Goal: Information Seeking & Learning: Learn about a topic

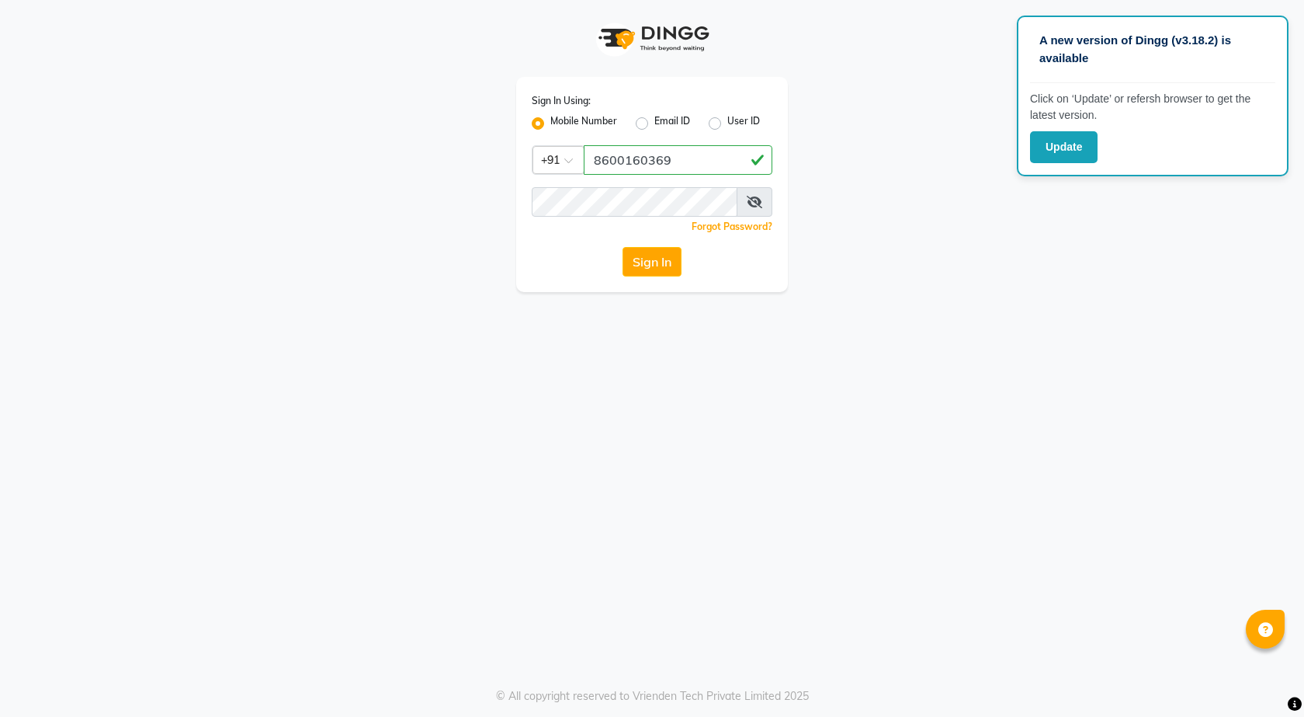
type input "8600160369"
click at [623, 247] on button "Sign In" at bounding box center [652, 262] width 59 height 30
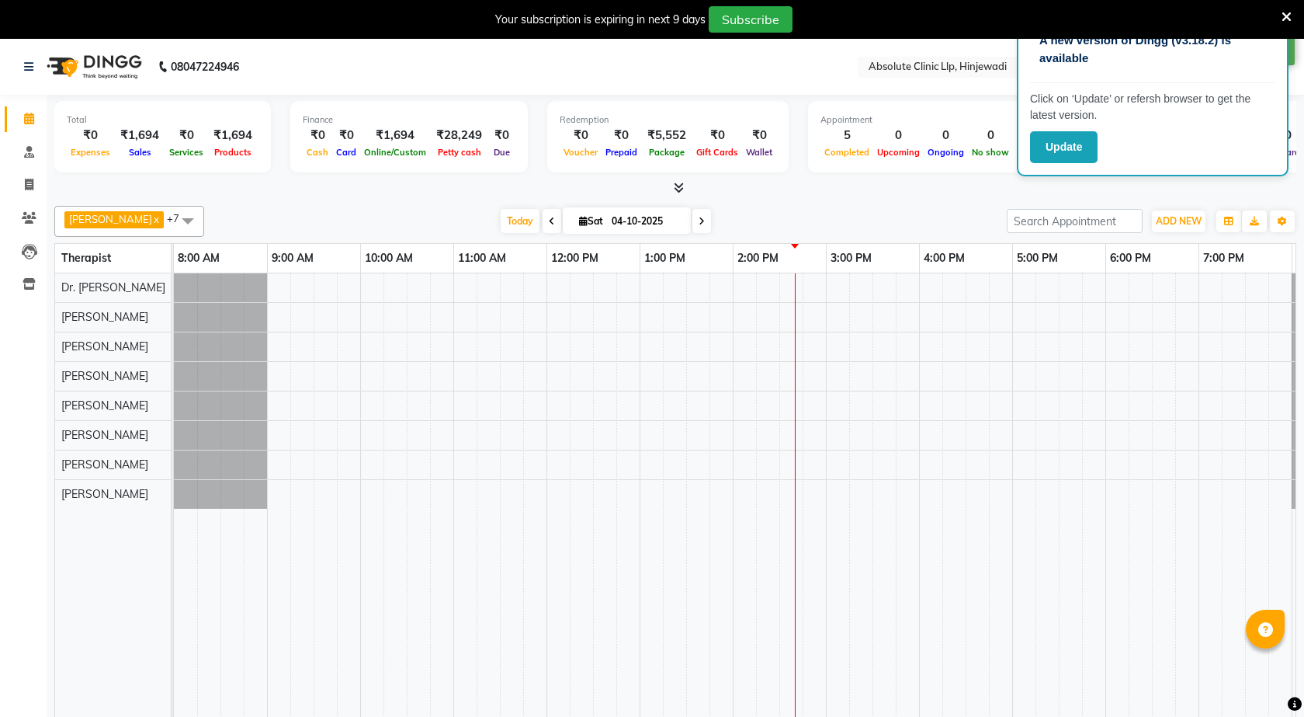
select select "en"
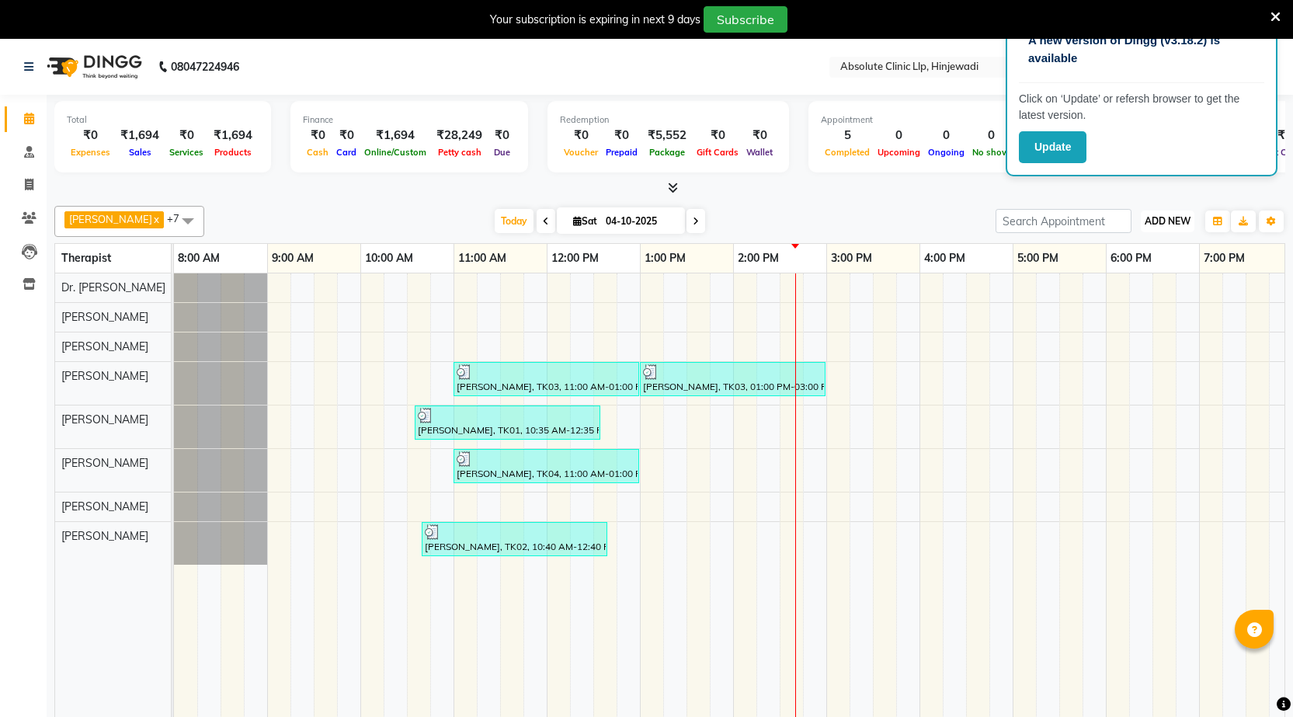
click at [1182, 224] on span "ADD NEW" at bounding box center [1167, 221] width 46 height 12
click at [1149, 275] on link "Add Invoice" at bounding box center [1132, 271] width 123 height 20
select select "service"
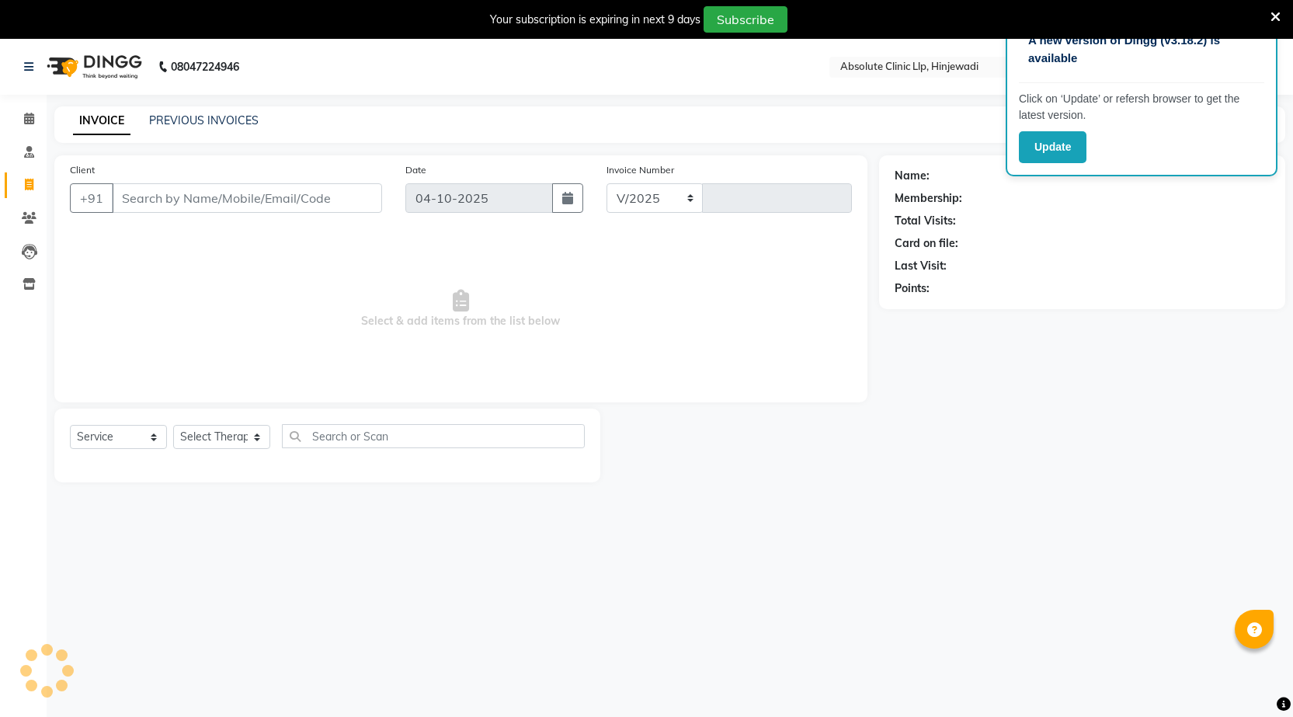
select select "5113"
type input "2617"
click at [102, 60] on img at bounding box center [93, 66] width 106 height 43
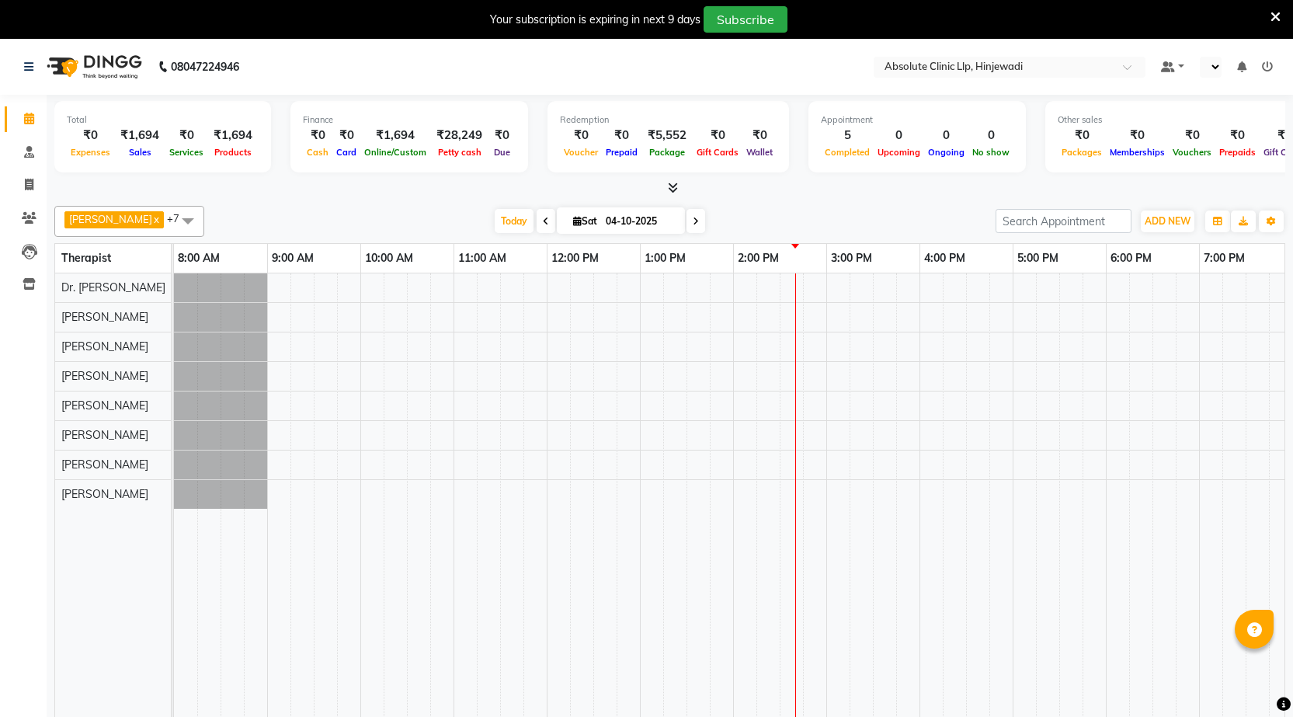
select select "en"
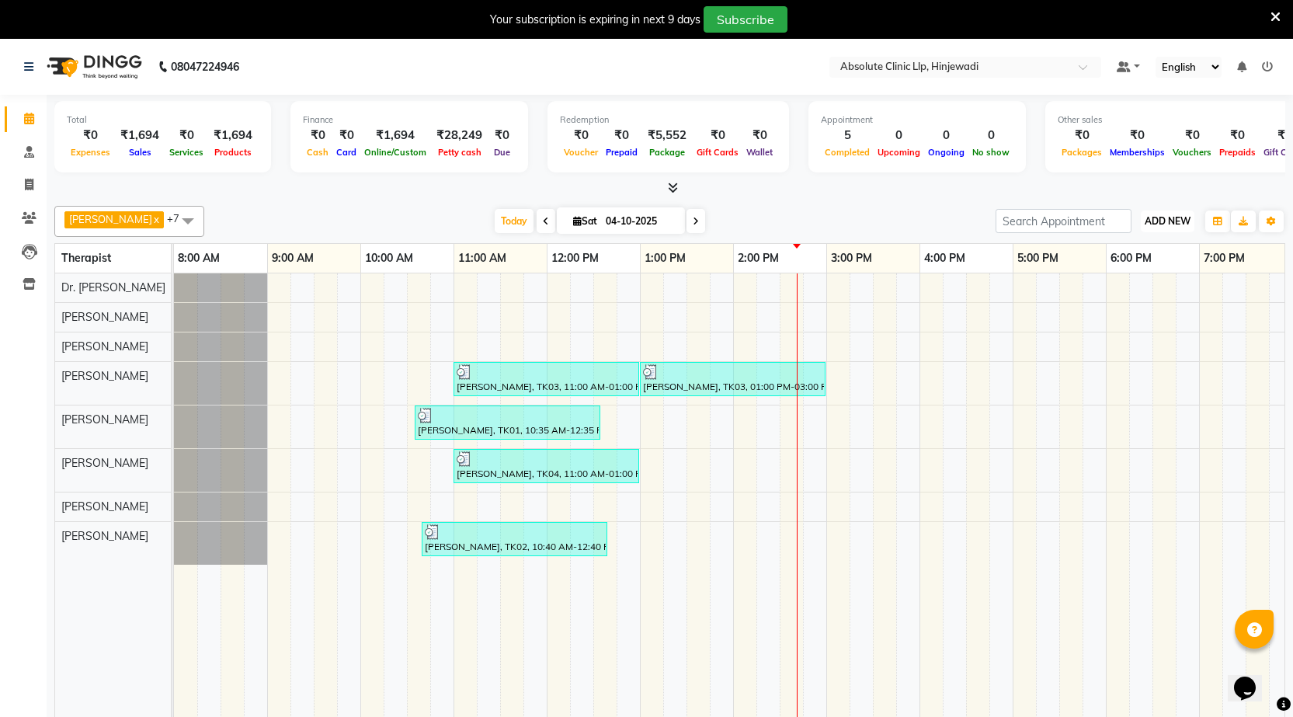
click at [1158, 217] on span "ADD NEW" at bounding box center [1167, 221] width 46 height 12
click at [1096, 278] on link "Add Invoice" at bounding box center [1132, 271] width 123 height 20
select select "service"
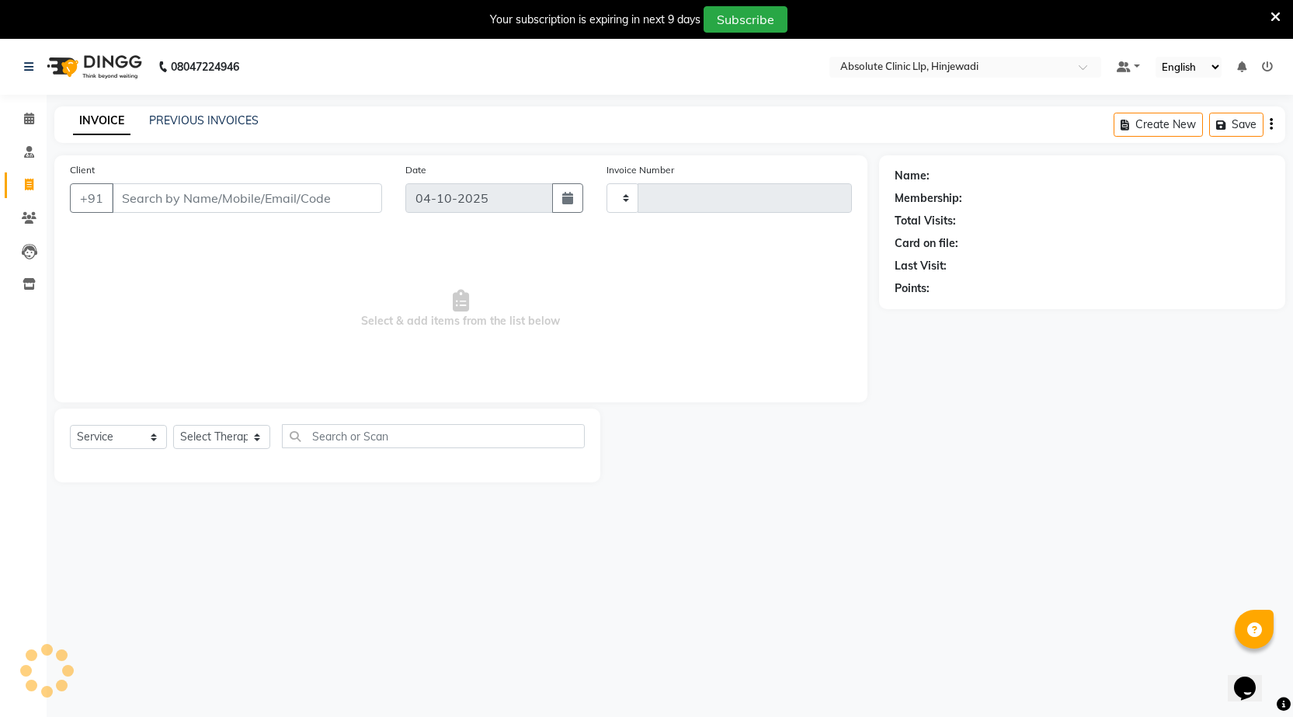
type input "2617"
select select "5113"
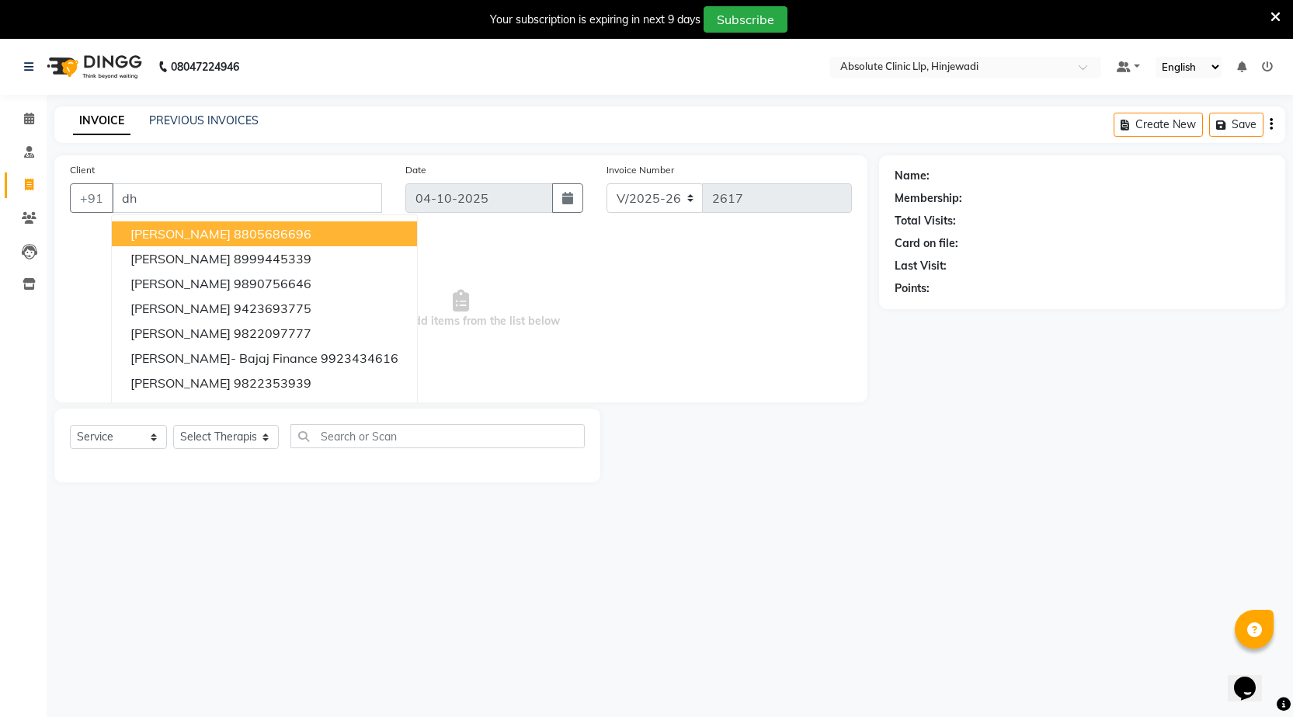
type input "d"
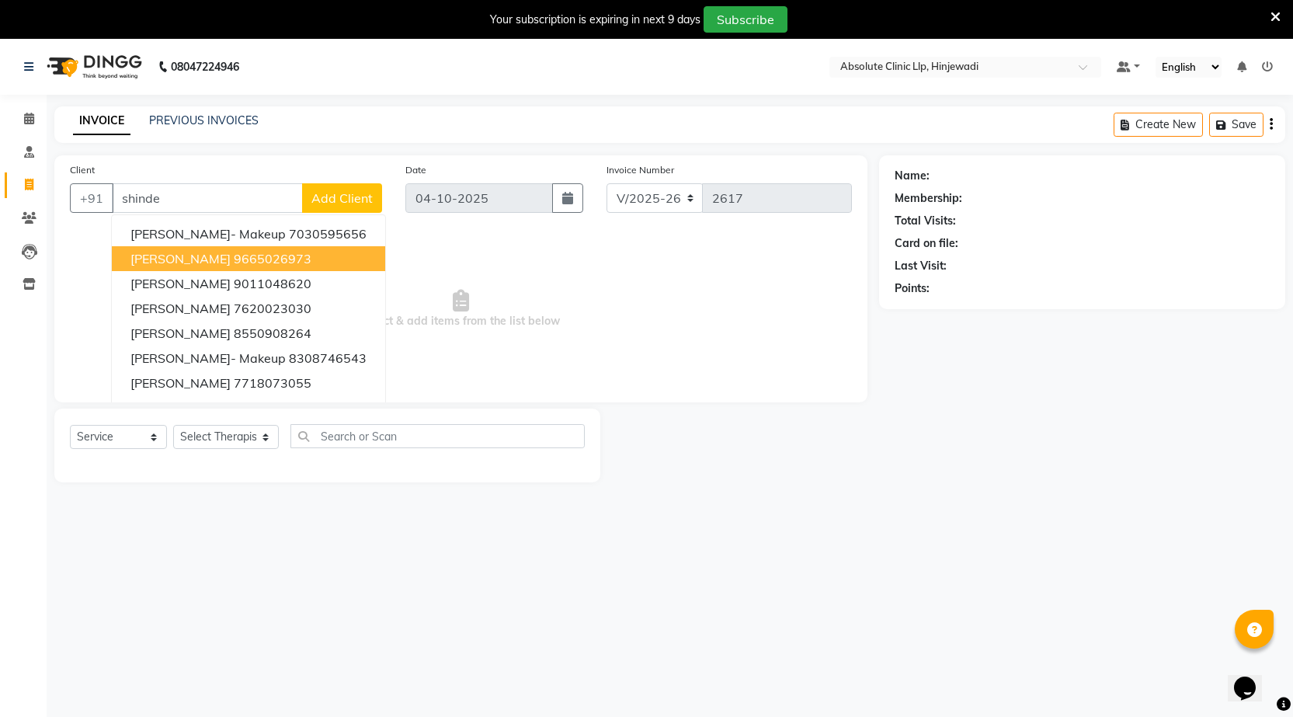
click at [245, 254] on ngb-highlight "9665026973" at bounding box center [273, 259] width 78 height 16
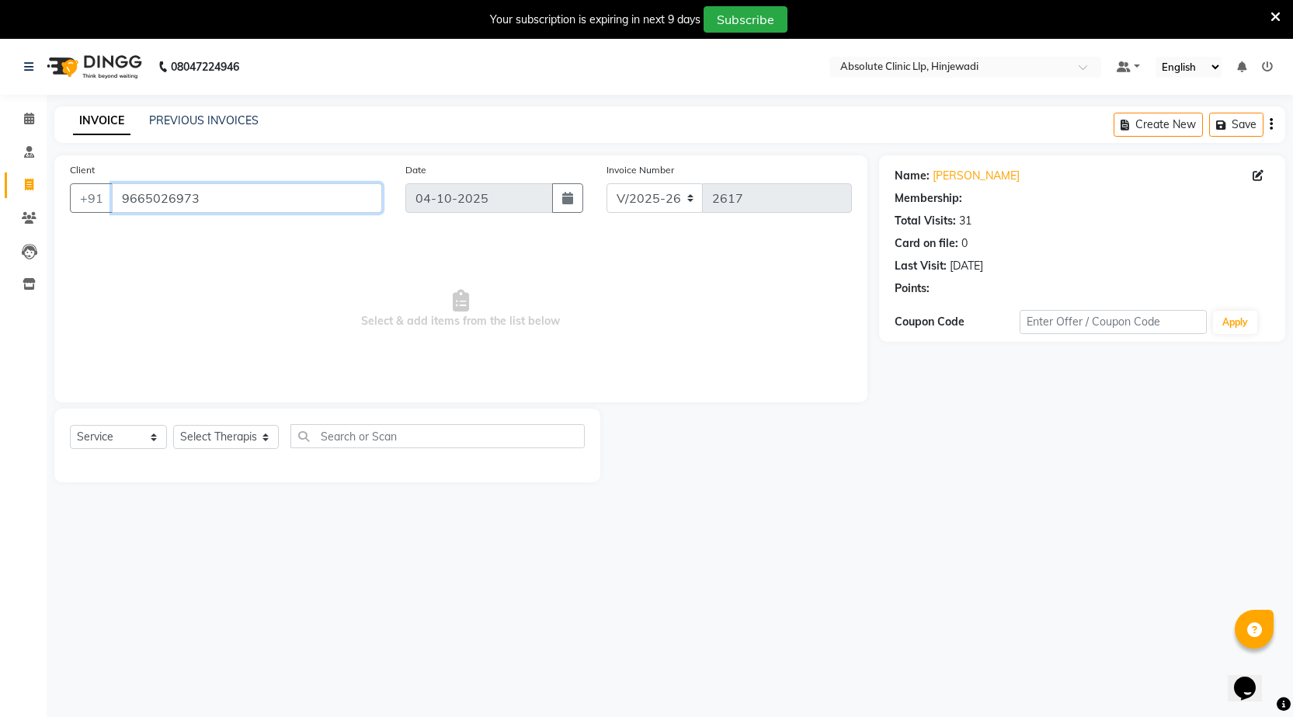
click at [254, 200] on input "9665026973" at bounding box center [247, 198] width 270 height 30
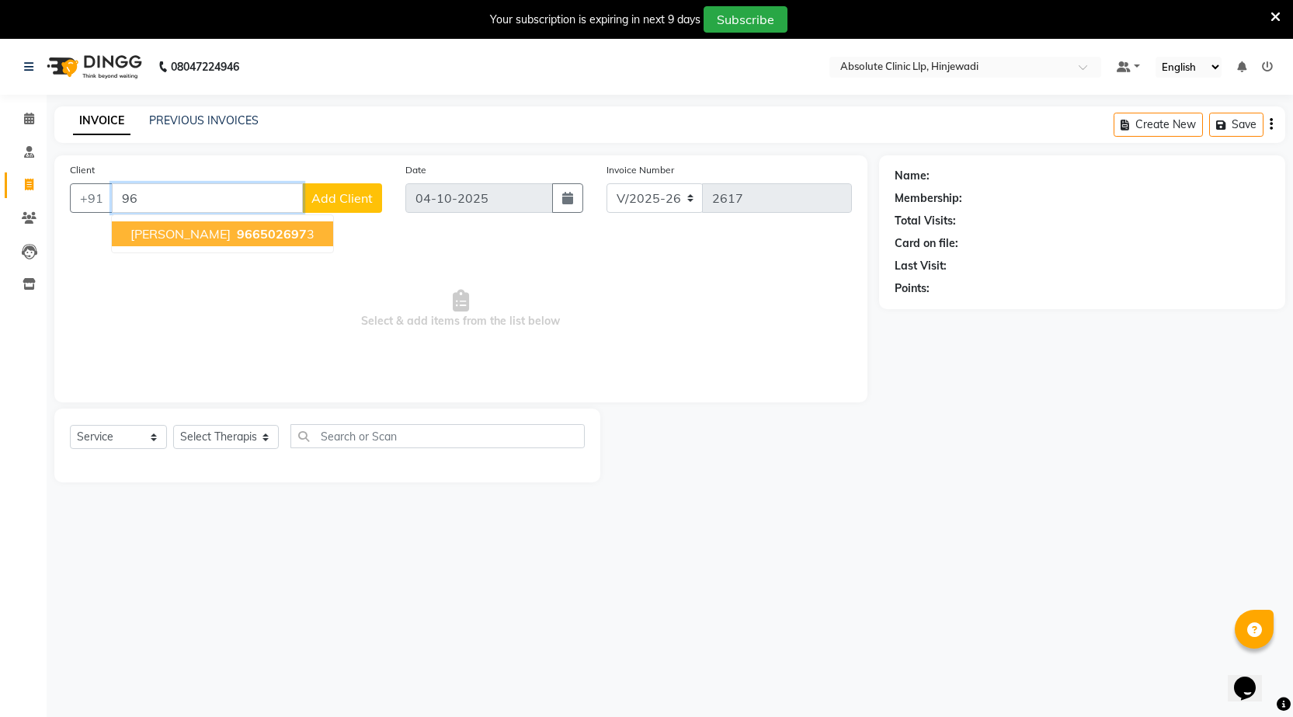
type input "9"
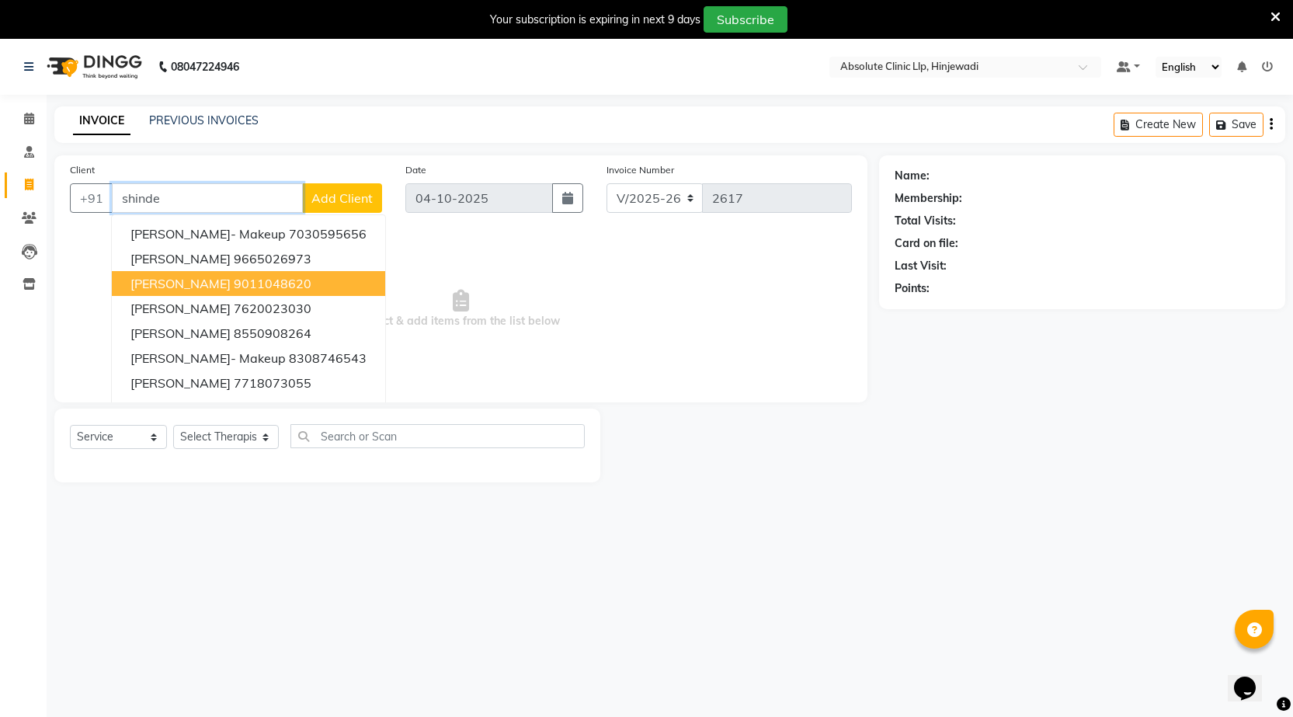
scroll to position [39, 0]
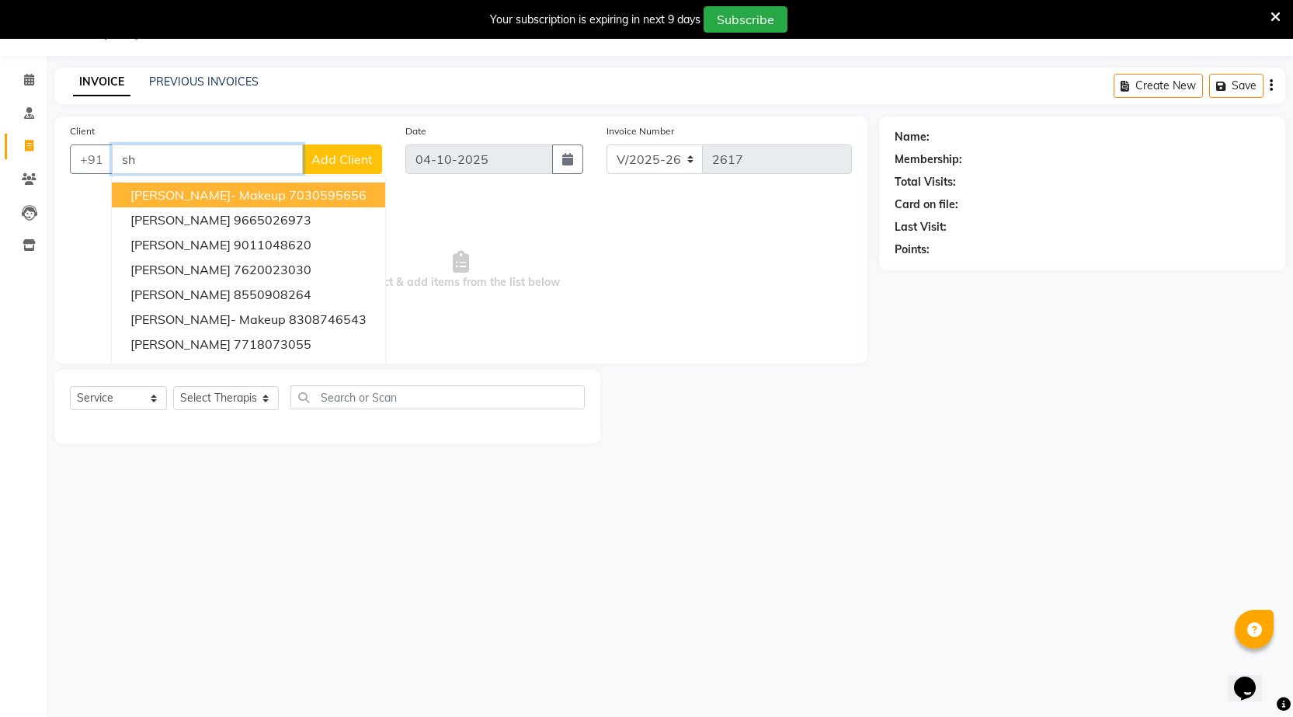
type input "s"
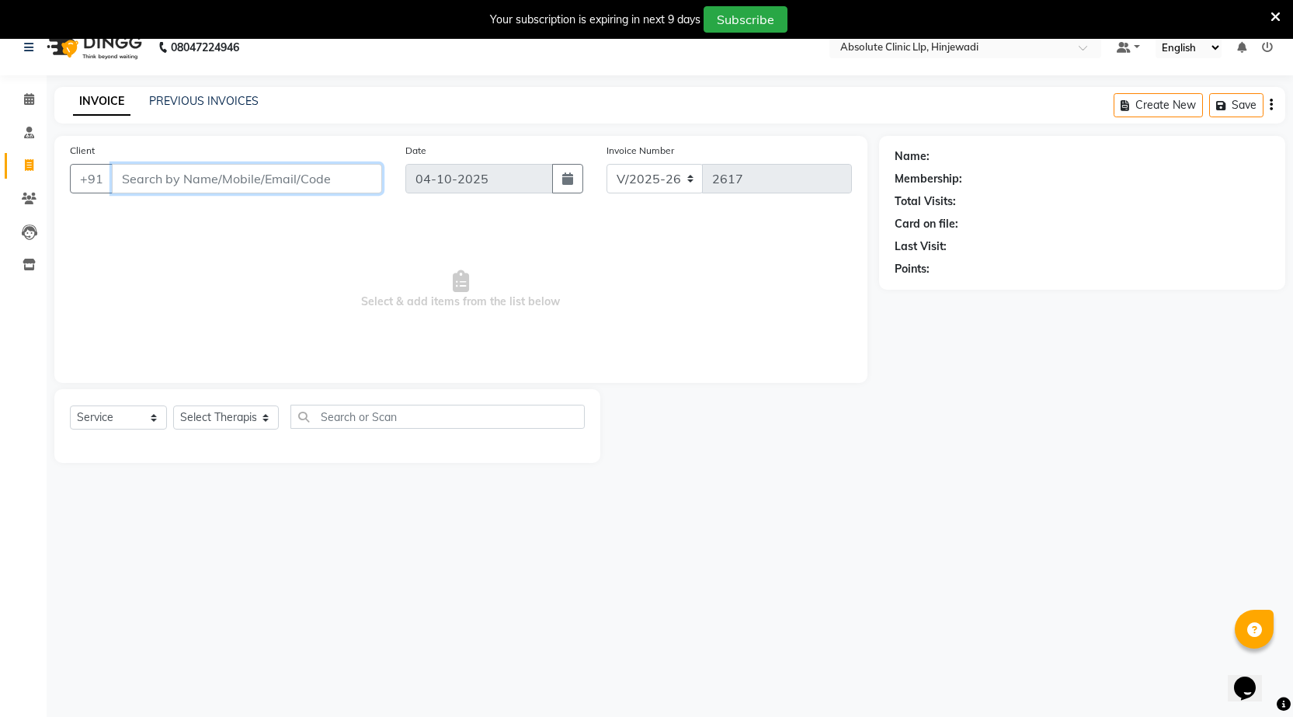
scroll to position [0, 0]
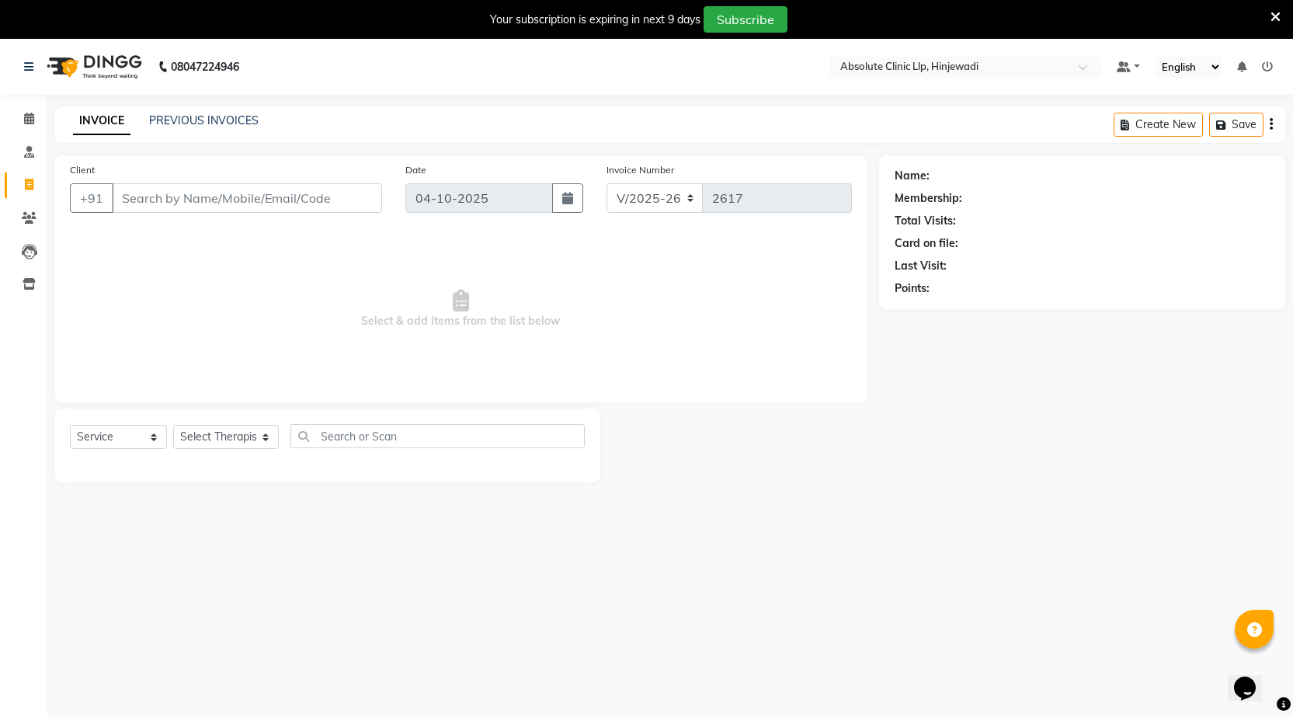
drag, startPoint x: 106, startPoint y: 78, endPoint x: 71, endPoint y: 66, distance: 36.8
click at [106, 78] on img at bounding box center [93, 66] width 106 height 43
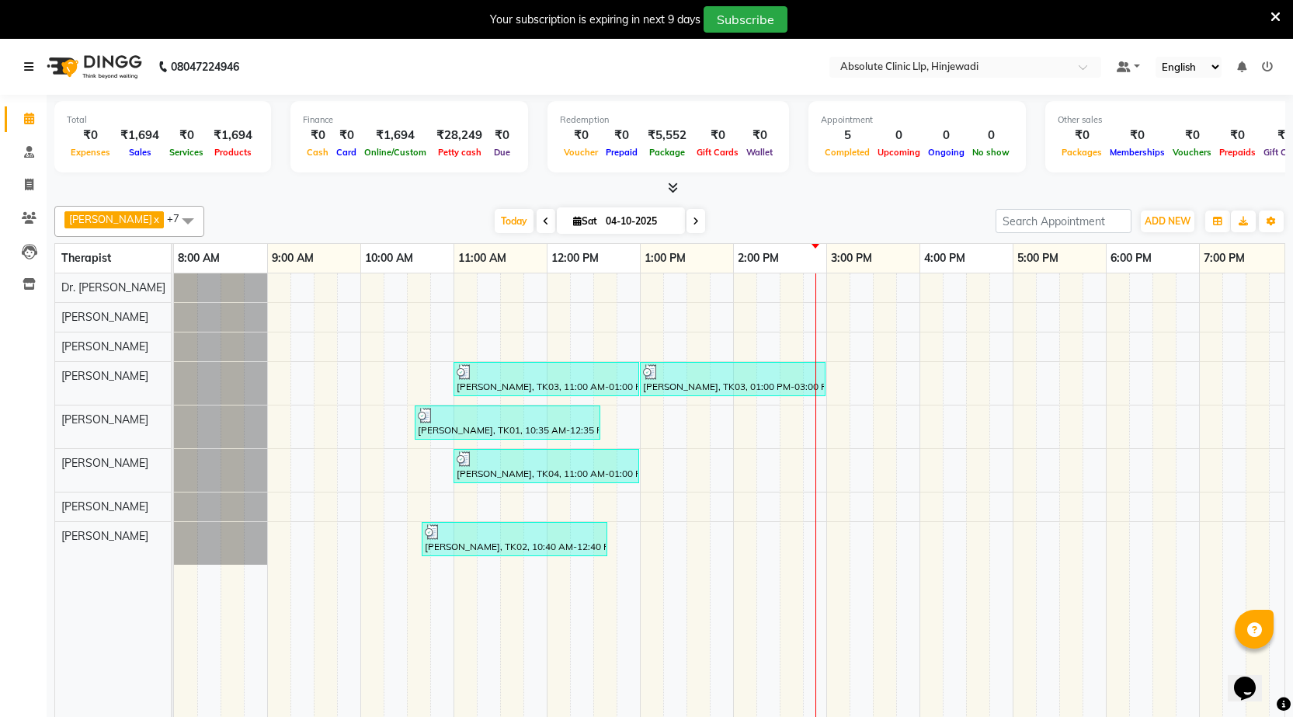
click at [27, 66] on icon at bounding box center [28, 66] width 9 height 11
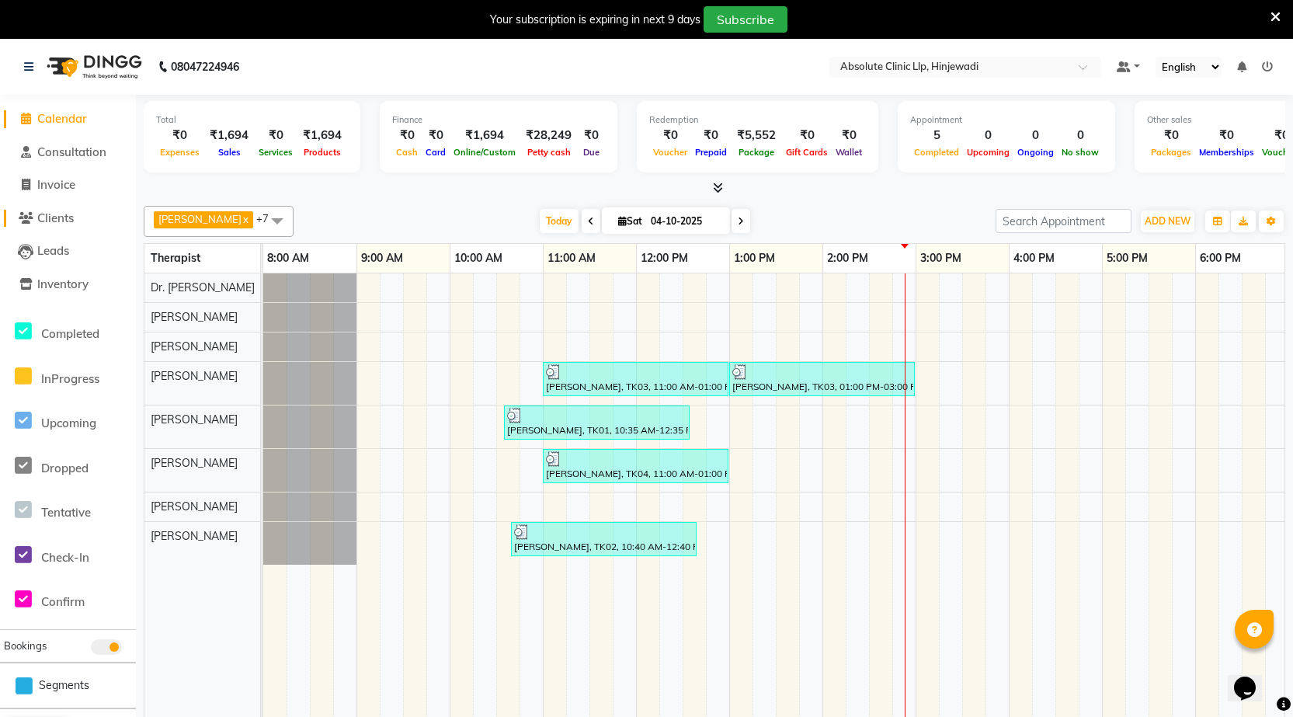
click at [60, 220] on span "Clients" at bounding box center [55, 217] width 36 height 15
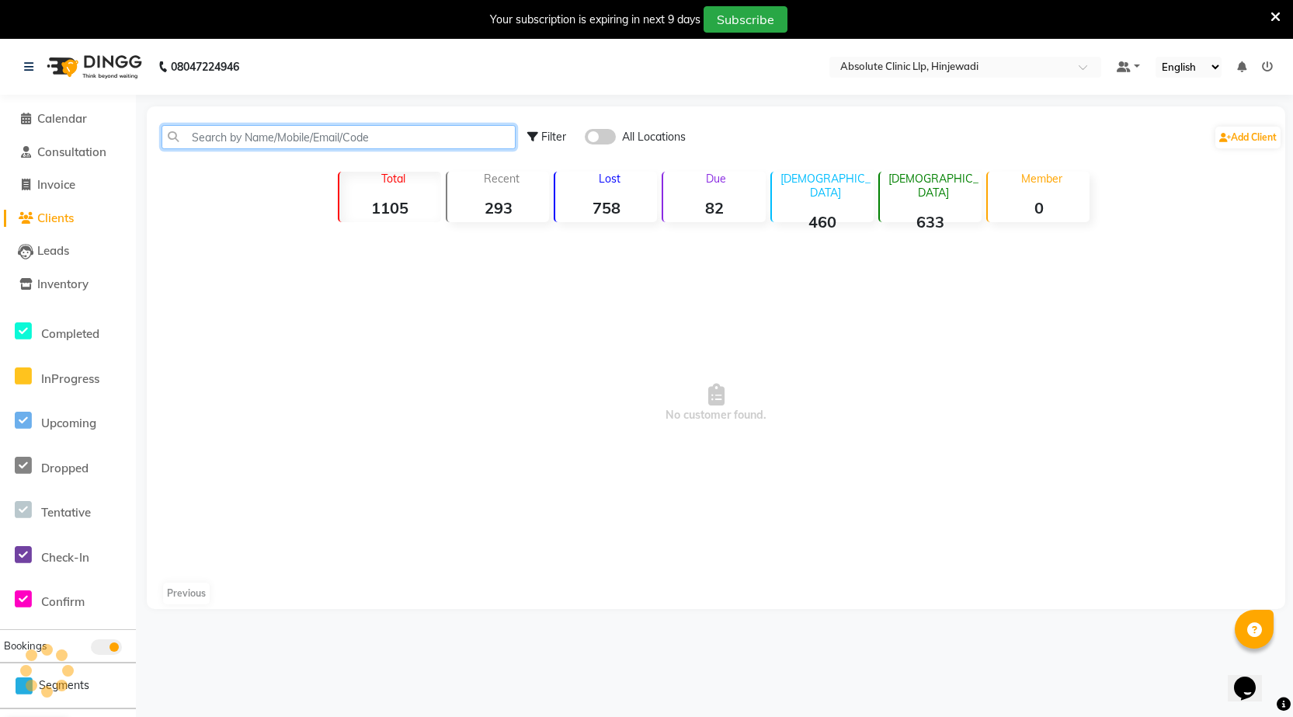
click at [210, 138] on input "text" at bounding box center [338, 137] width 354 height 24
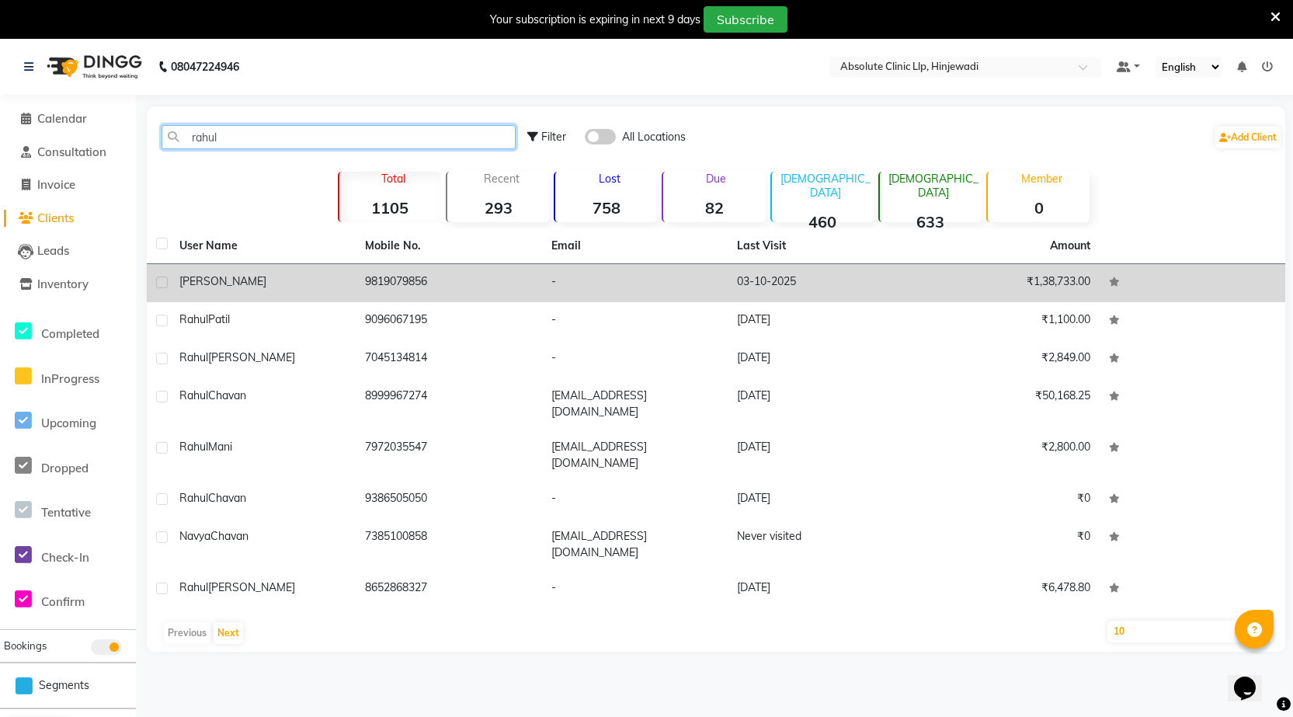
type input "rahul"
click at [234, 298] on td "[PERSON_NAME]" at bounding box center [263, 283] width 186 height 38
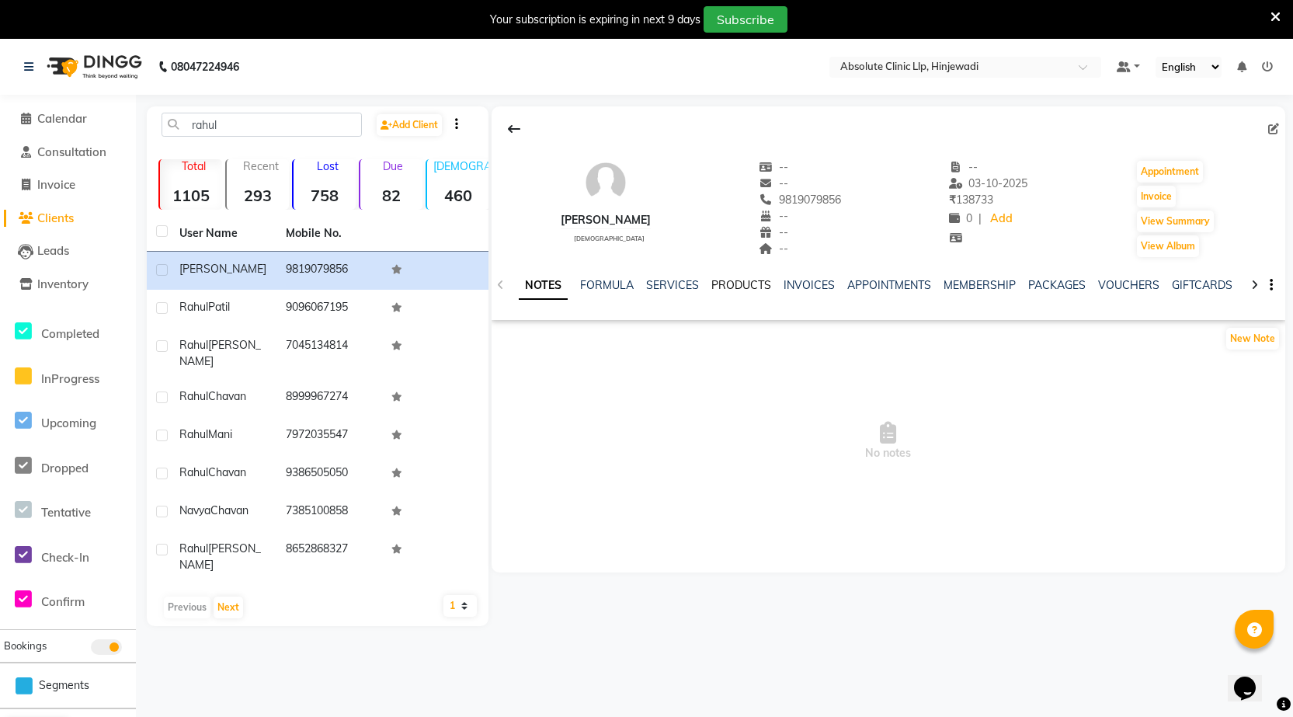
click at [718, 287] on link "PRODUCTS" at bounding box center [741, 285] width 60 height 14
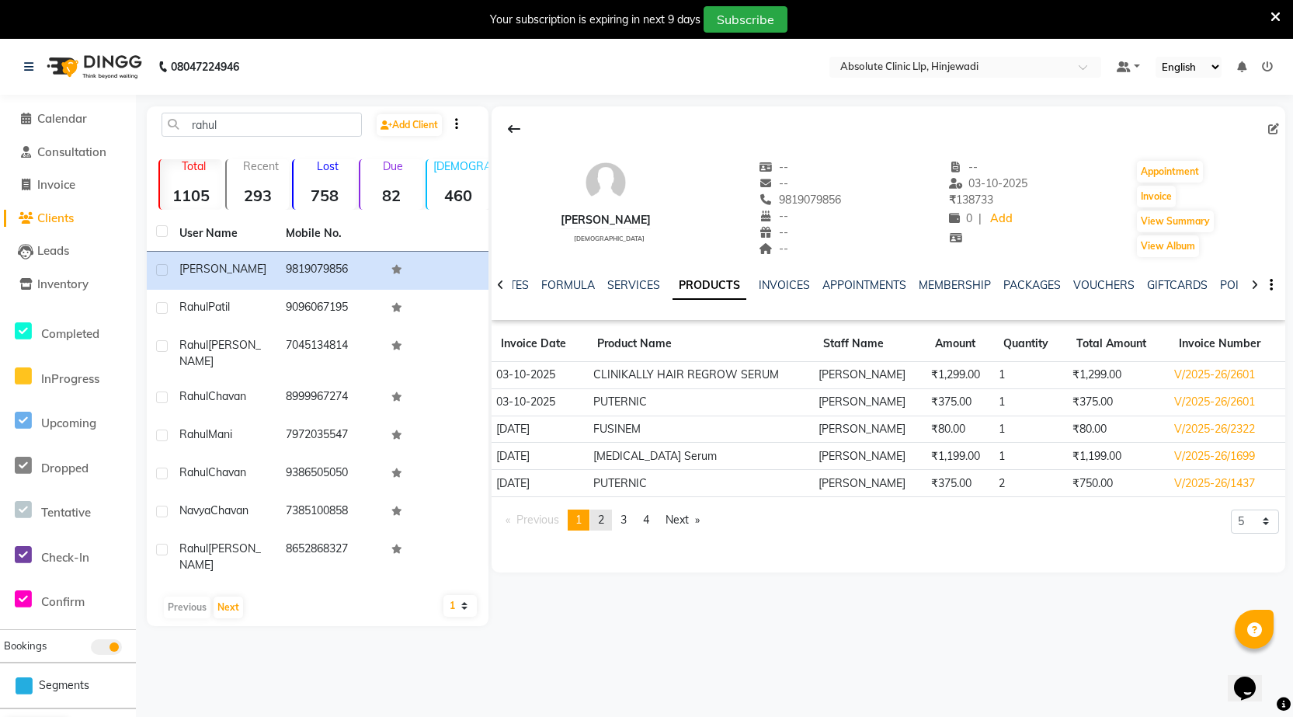
click at [606, 530] on link "page 2" at bounding box center [601, 519] width 22 height 21
click at [573, 520] on link "page 1" at bounding box center [579, 519] width 22 height 21
click at [609, 526] on link "page 2" at bounding box center [601, 519] width 22 height 21
click at [620, 522] on link "page 3" at bounding box center [624, 519] width 22 height 21
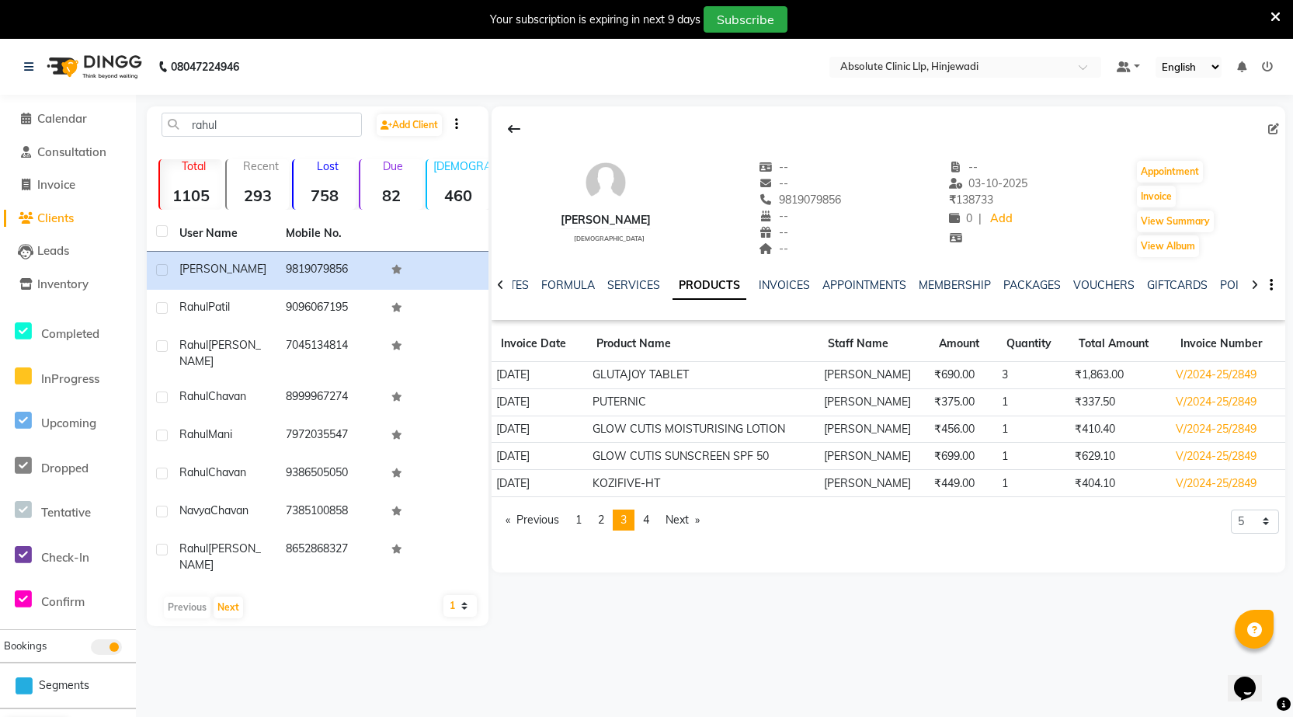
click at [622, 526] on li "You're on page 3" at bounding box center [624, 519] width 22 height 21
click at [649, 524] on span "4" at bounding box center [646, 519] width 6 height 14
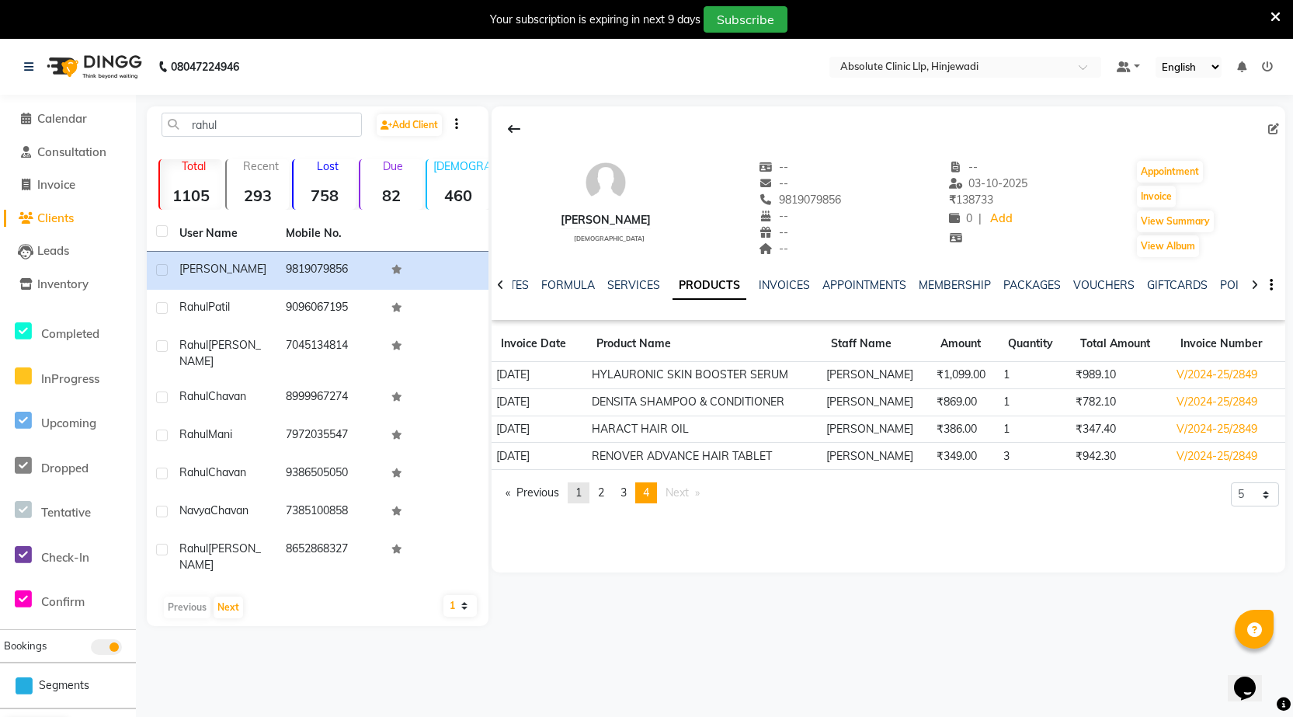
click at [586, 491] on link "page 1" at bounding box center [579, 492] width 22 height 21
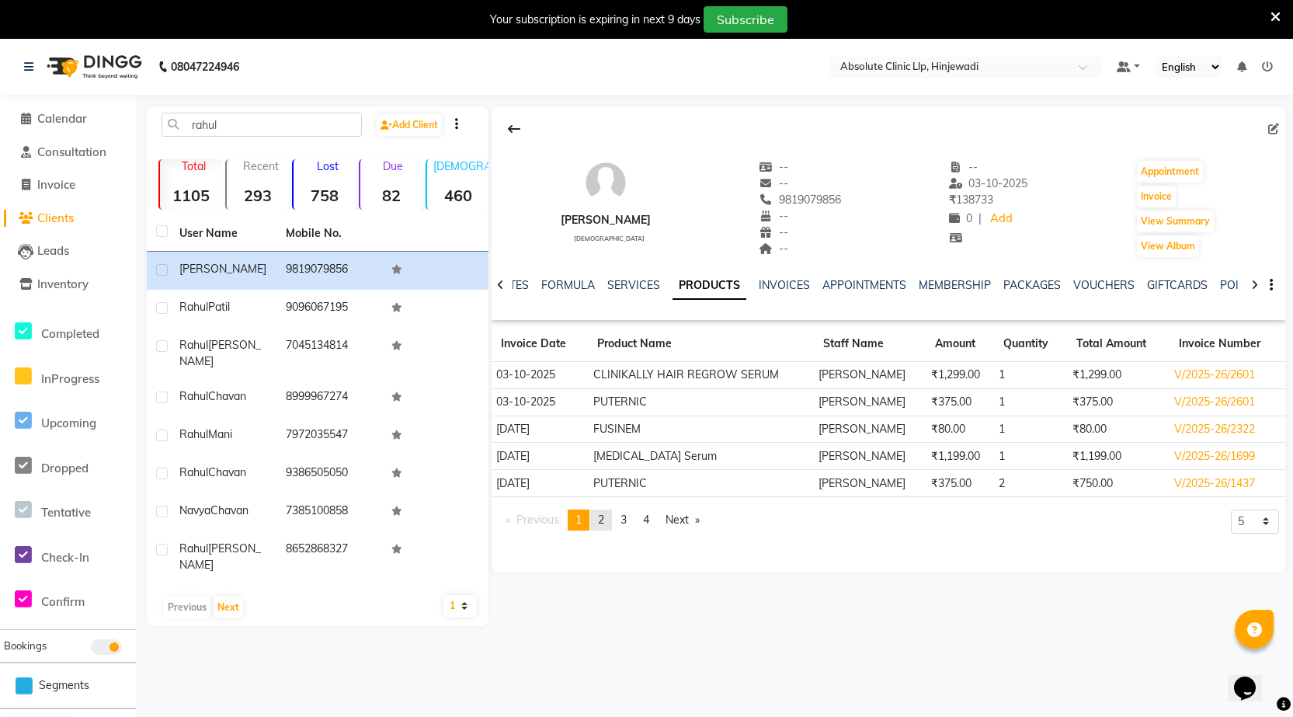
click at [599, 519] on link "page 2" at bounding box center [601, 519] width 22 height 21
click at [626, 519] on span "3" at bounding box center [623, 519] width 6 height 14
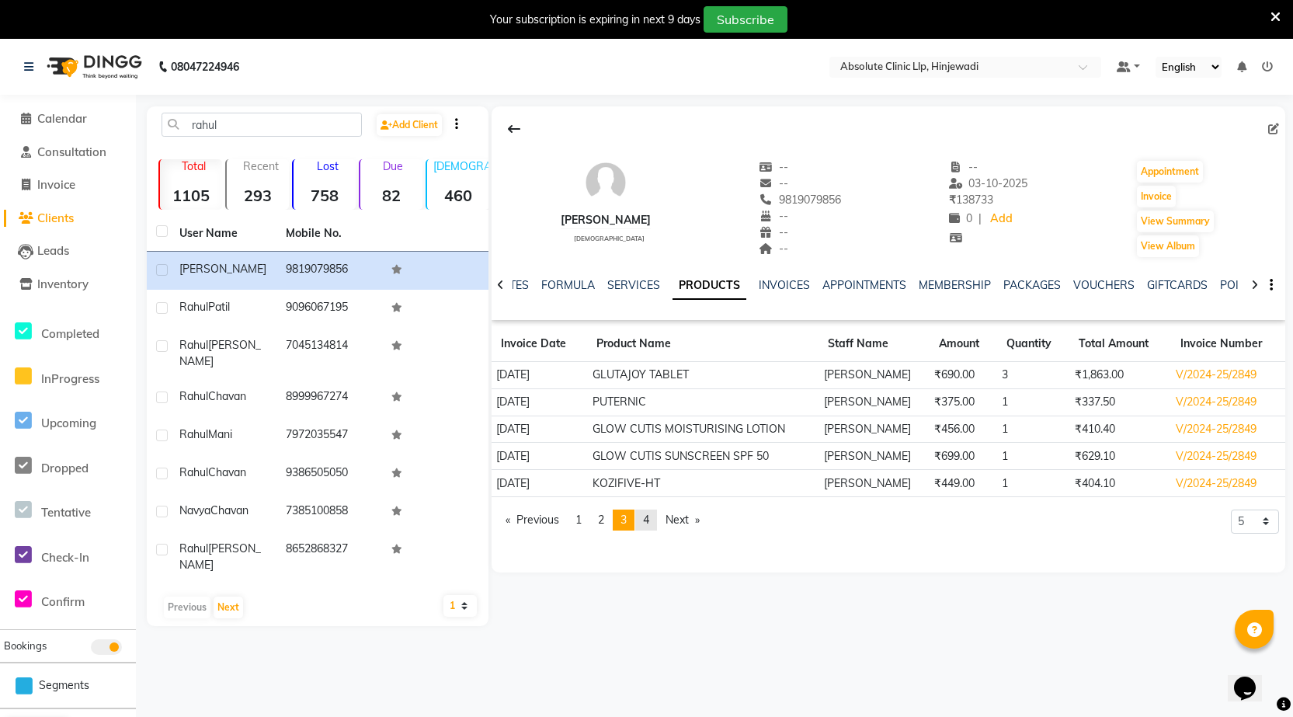
click at [649, 523] on span "4" at bounding box center [646, 519] width 6 height 14
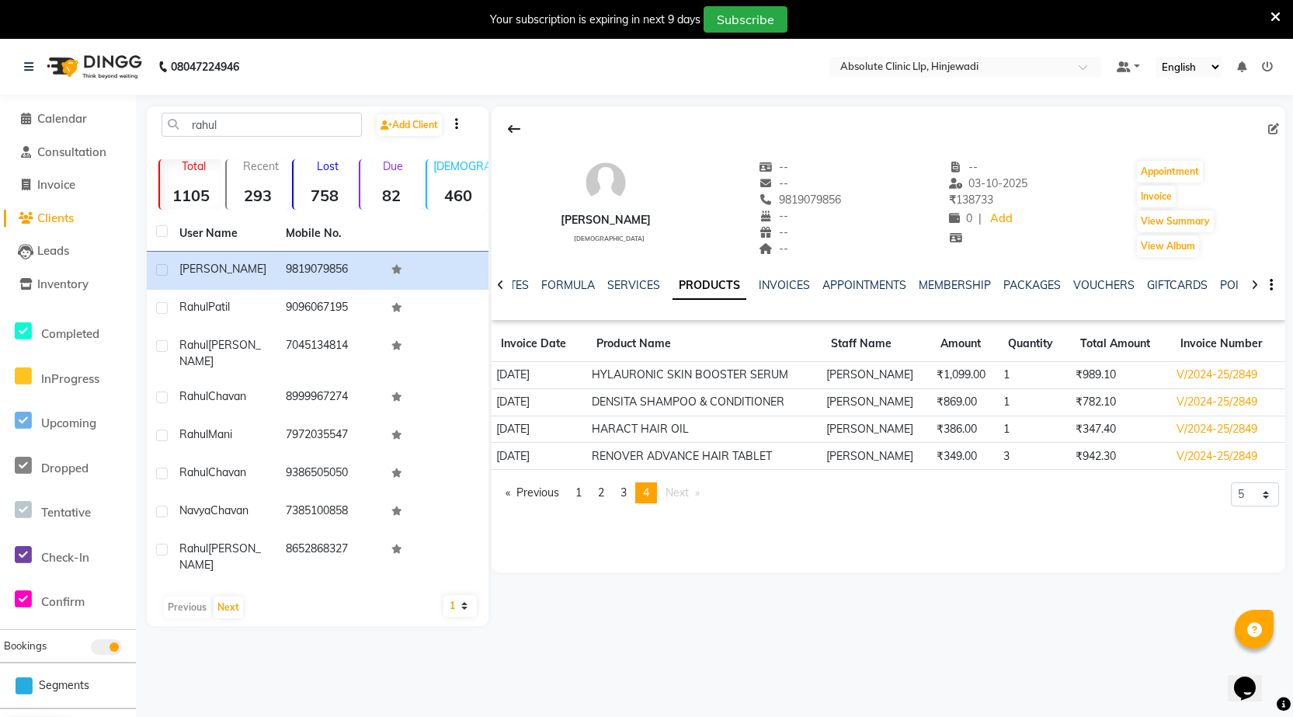
click at [116, 71] on img at bounding box center [93, 66] width 106 height 43
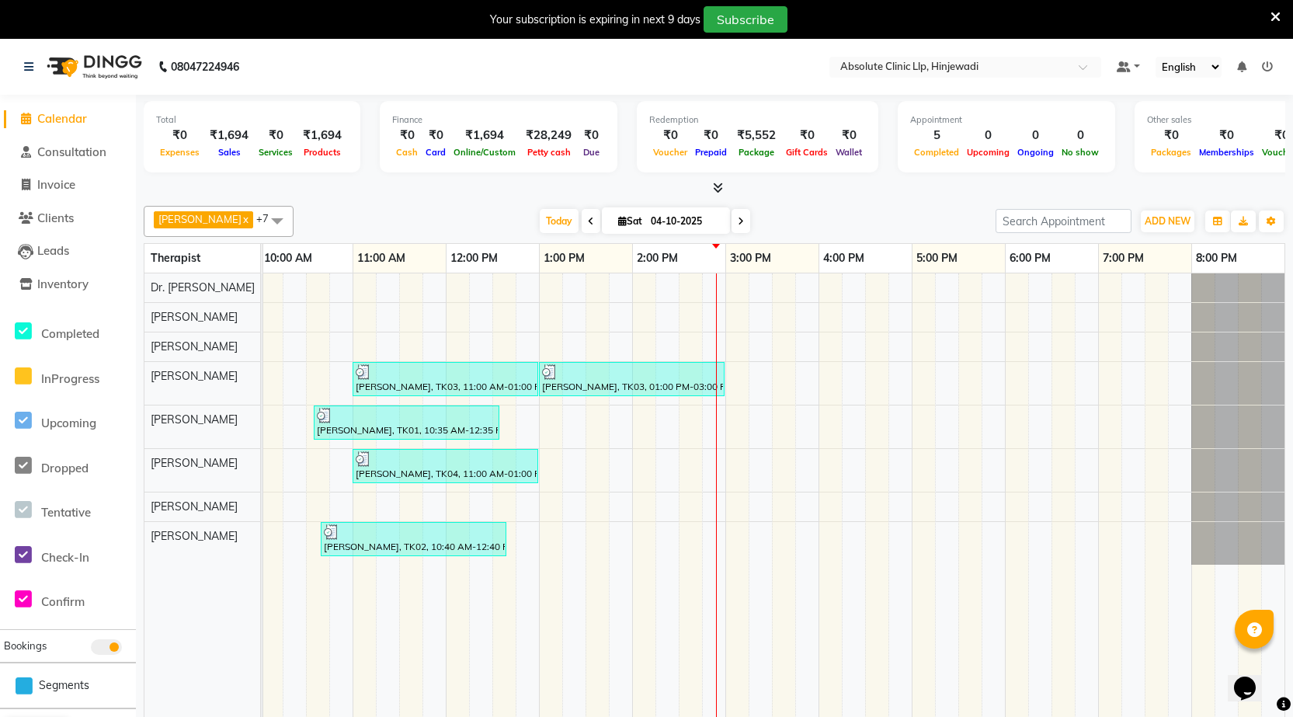
scroll to position [0, 190]
